Goal: Task Accomplishment & Management: Manage account settings

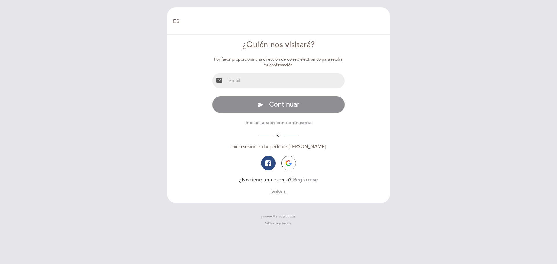
select select "es"
click at [280, 84] on input "email" at bounding box center [285, 80] width 119 height 15
type input "[EMAIL_ADDRESS][DOMAIN_NAME]"
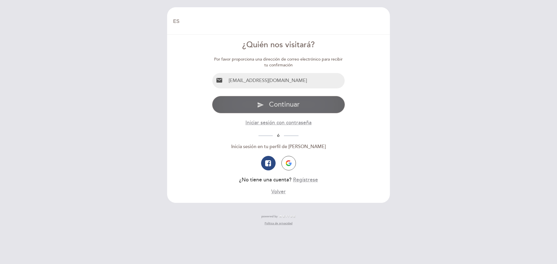
click at [300, 102] on button "send Continuar" at bounding box center [278, 104] width 133 height 17
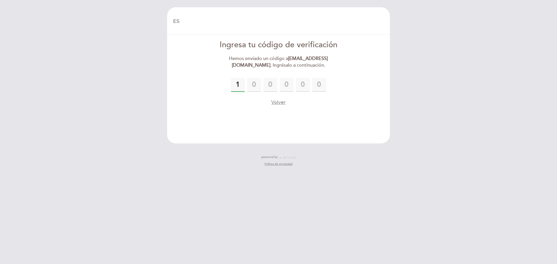
type input "1"
type input "4"
type input "1"
type input "5"
type input "1"
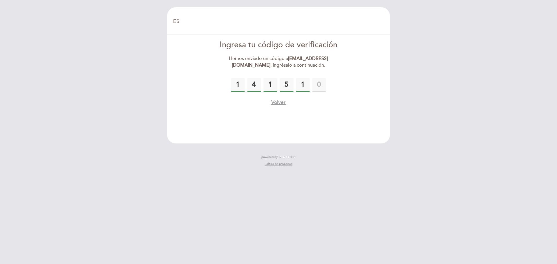
click at [250, 88] on input "4" at bounding box center [254, 85] width 14 height 14
drag, startPoint x: 248, startPoint y: 83, endPoint x: 392, endPoint y: 97, distance: 144.5
click at [392, 97] on div "EN ES PT [GEOGRAPHIC_DATA] [GEOGRAPHIC_DATA], Cambiar usuario Hacer una reserva…" at bounding box center [278, 89] width 231 height 165
type input "1"
type input "5"
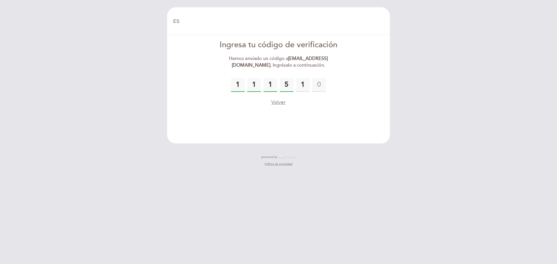
type input "1"
drag, startPoint x: 254, startPoint y: 83, endPoint x: 315, endPoint y: 80, distance: 61.3
click at [315, 80] on div "1 1 5 1" at bounding box center [278, 85] width 133 height 14
type input "5"
type input "1"
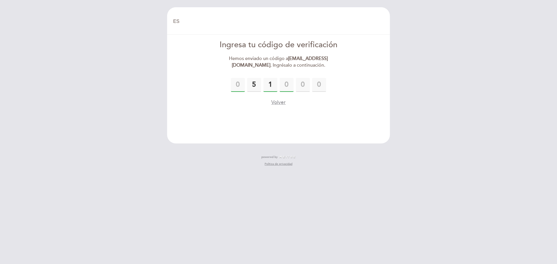
type input "5"
type input "1"
type input "3"
type input "4"
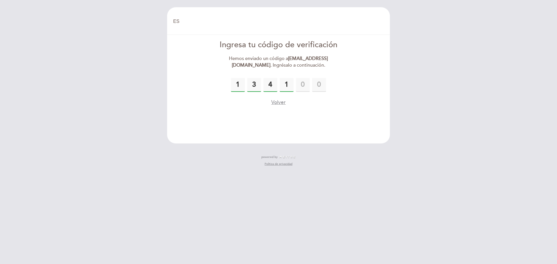
type input "1"
type input "5"
type input "1"
